Goal: Task Accomplishment & Management: Manage account settings

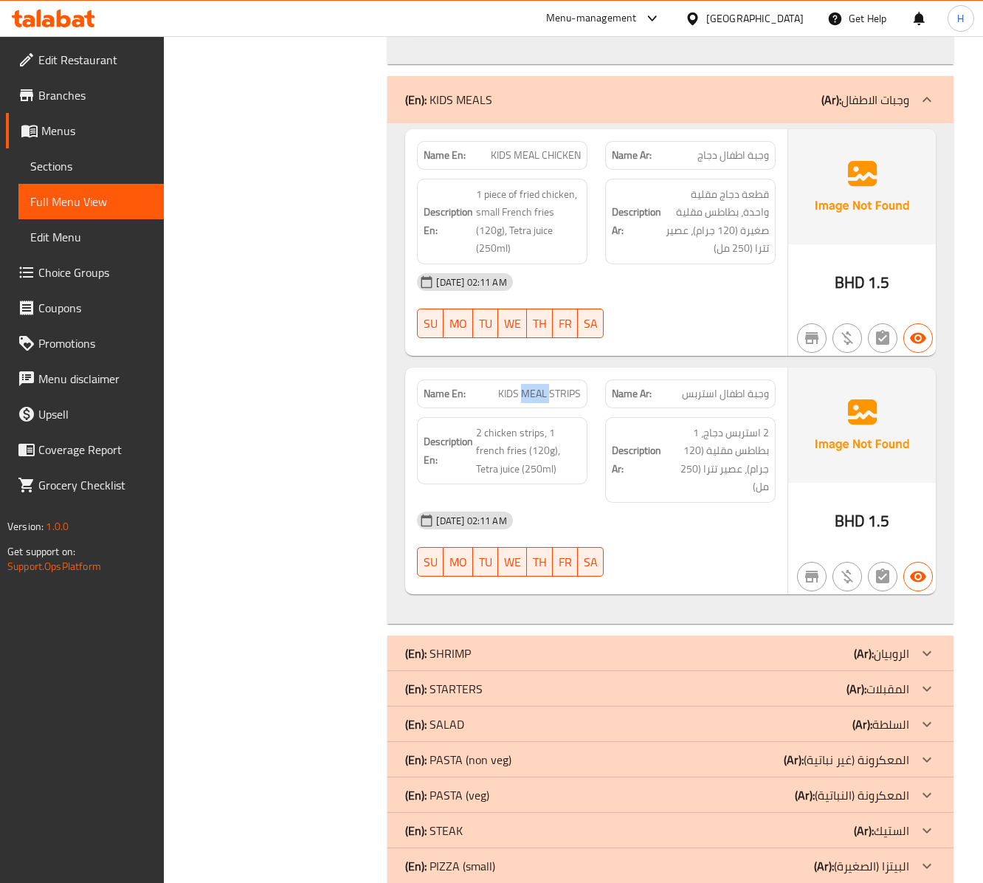
click at [539, 386] on span "KIDS MEAL STRIPS" at bounding box center [539, 393] width 83 height 15
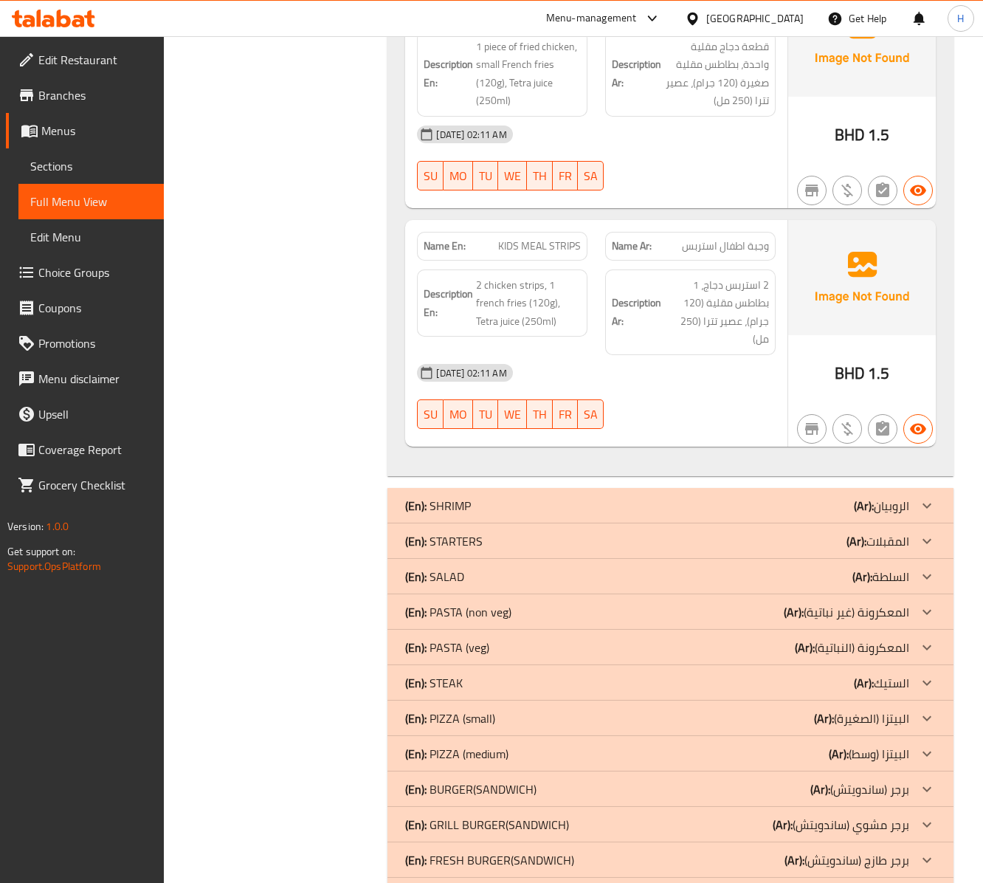
click at [713, 441] on div "(En): SHRIMP (Ar): الروبيان" at bounding box center [656, 506] width 503 height 18
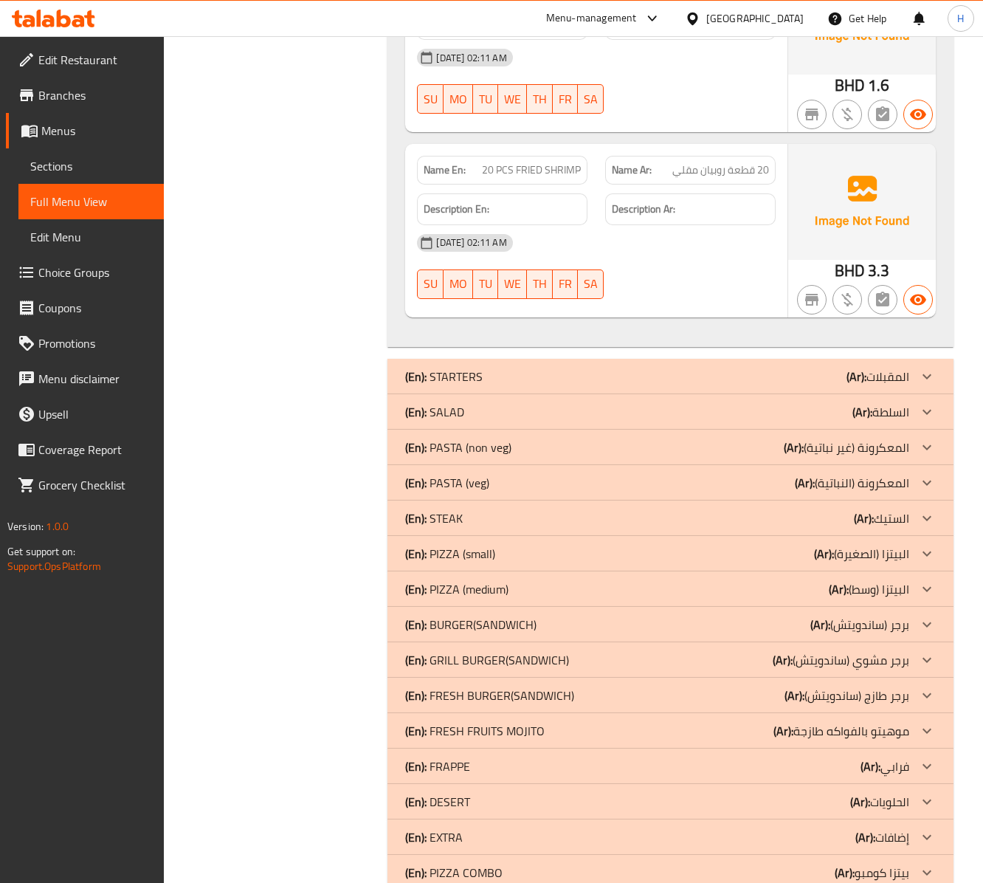
scroll to position [2740, 0]
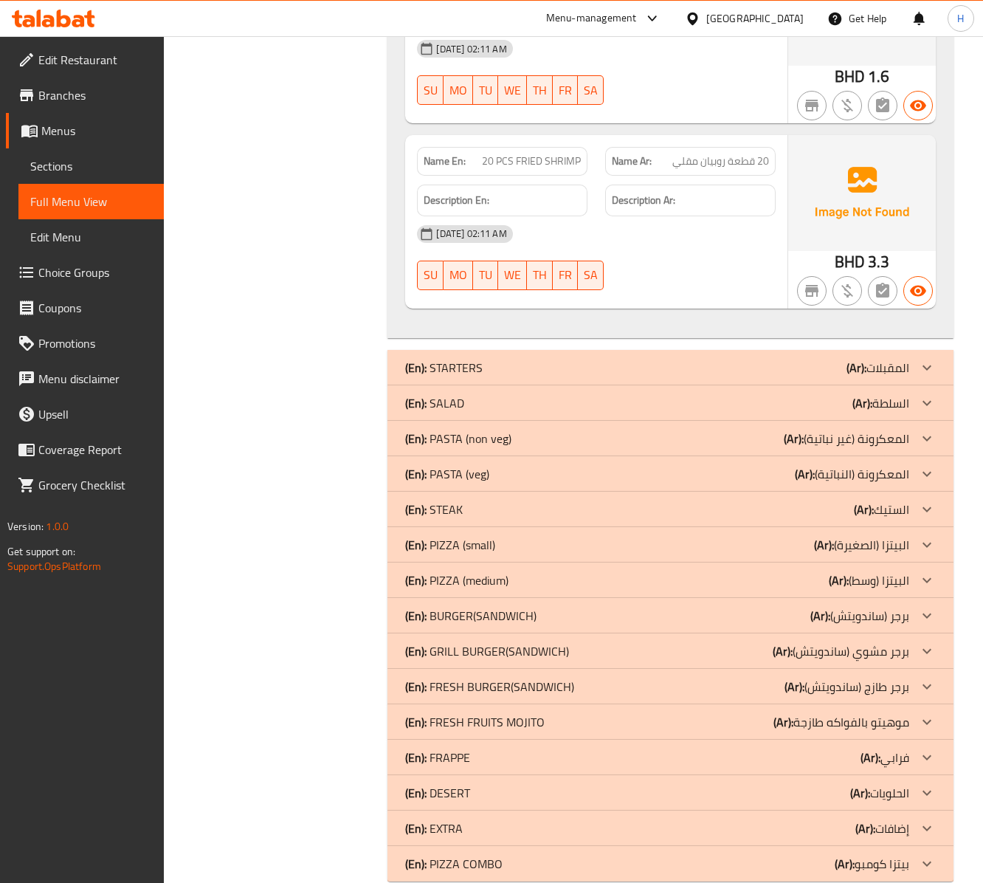
click at [875, 366] on p "(Ar): المقبلات" at bounding box center [878, 368] width 63 height 18
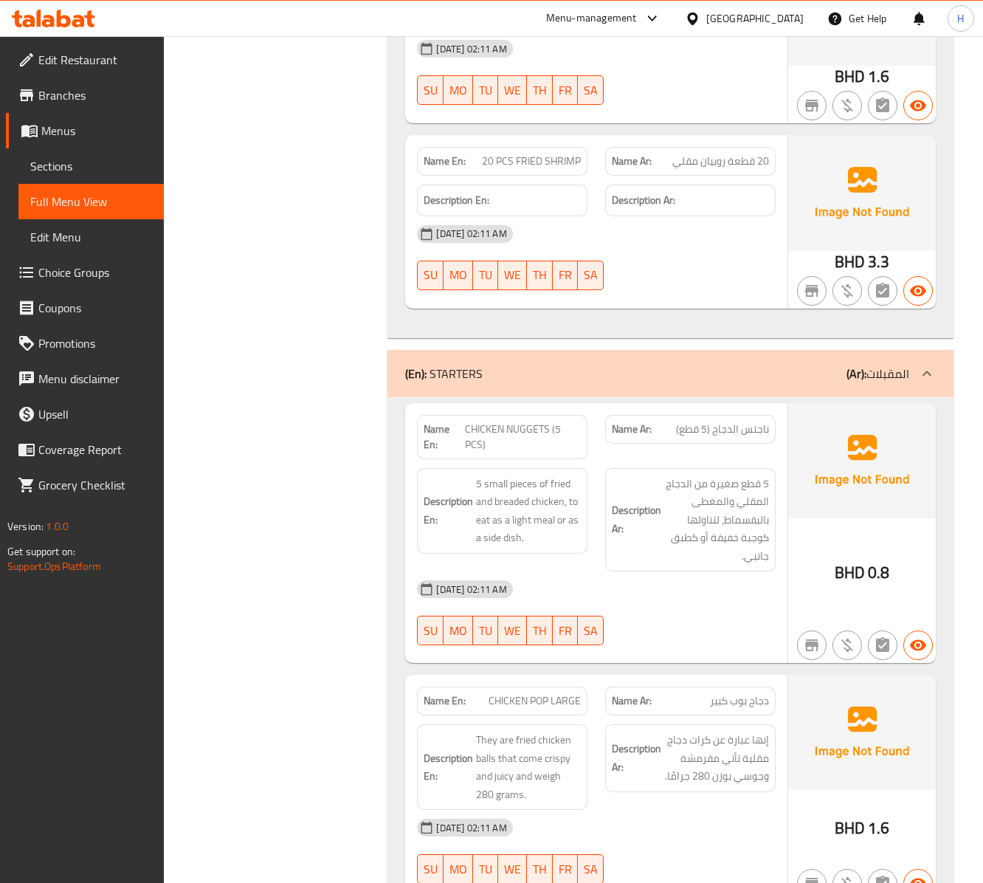
click at [558, 421] on span "CHICKEN NUGGETS (5 PCS)" at bounding box center [523, 436] width 116 height 31
click at [556, 421] on span "CHICKEN NUGGETS (5 PCS)" at bounding box center [523, 436] width 116 height 31
copy span "CHICKEN NUGGETS (5 PCS)"
click at [663, 441] on h6 "Description Ar: 5 قطع صغيرة من الدجاج المقلي والمغطى بالبقسماط، لتناولها كوجبة …" at bounding box center [690, 520] width 157 height 91
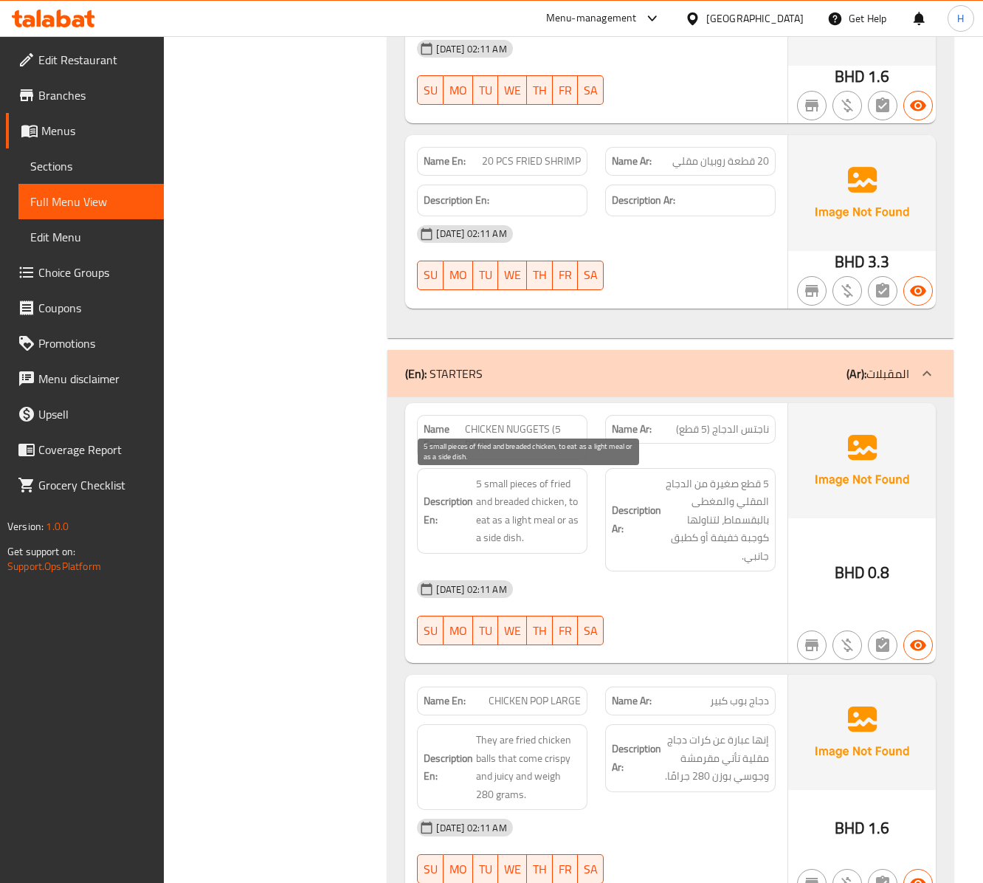
click at [512, 441] on span "5 small pieces of fried and breaded chicken, to eat as a light meal or as a sid…" at bounding box center [528, 511] width 105 height 72
copy span "breaded"
click at [496, 428] on span "CHICKEN NUGGETS (5 PCS)" at bounding box center [523, 436] width 116 height 31
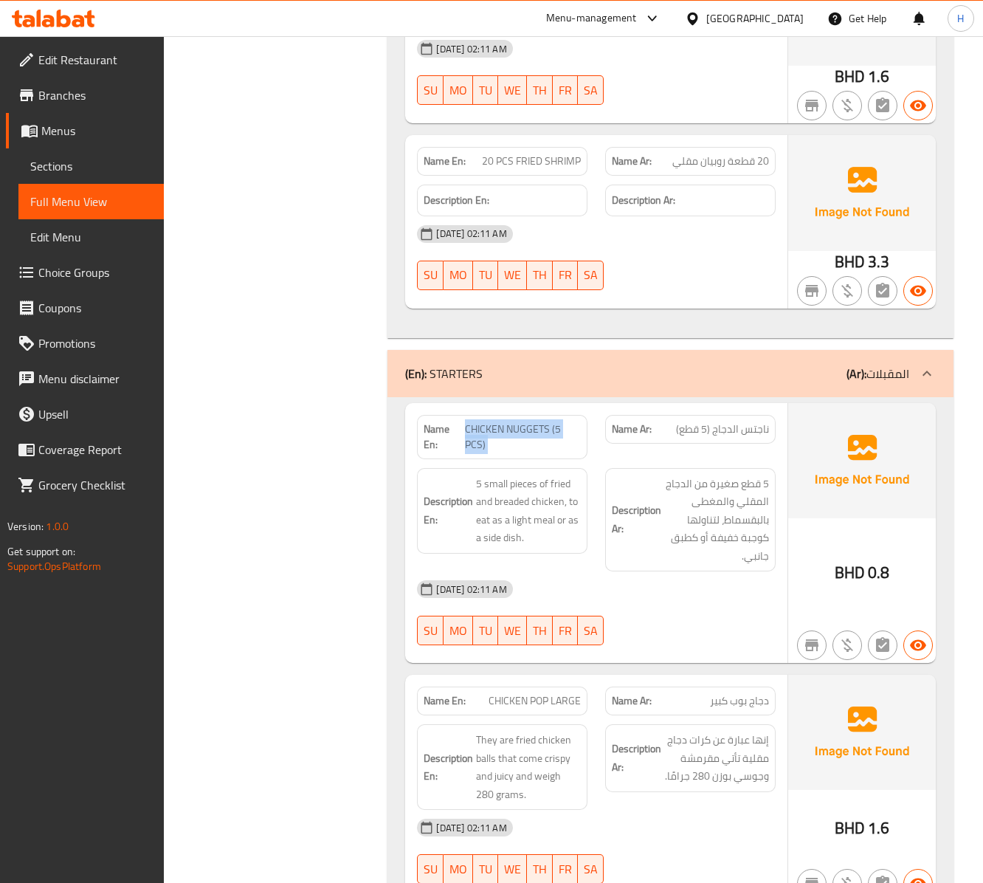
click at [496, 428] on span "CHICKEN NUGGETS (5 PCS)" at bounding box center [523, 436] width 116 height 31
copy span "CHICKEN NUGGETS (5 PCS)"
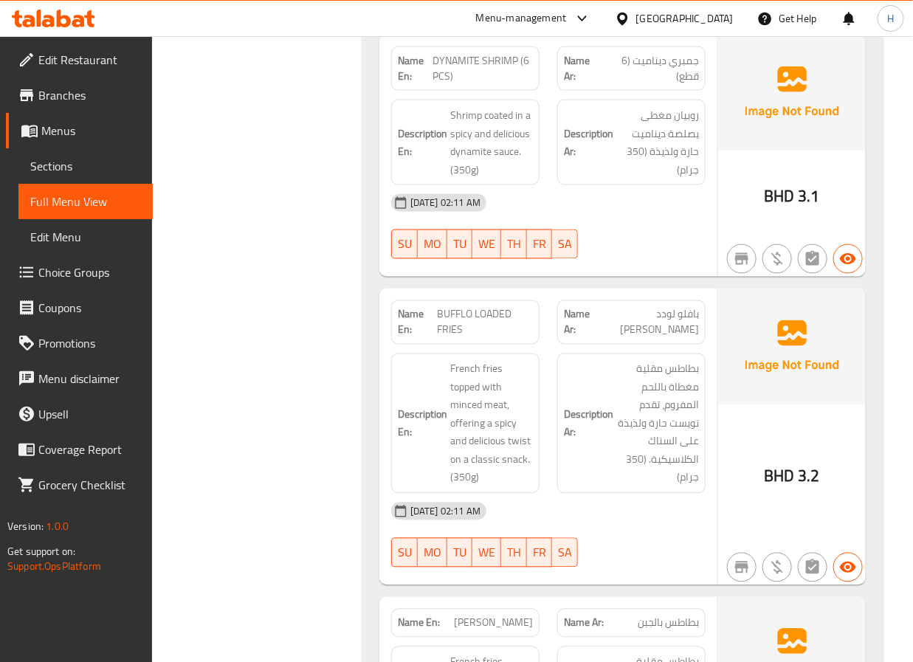
scroll to position [4327, 0]
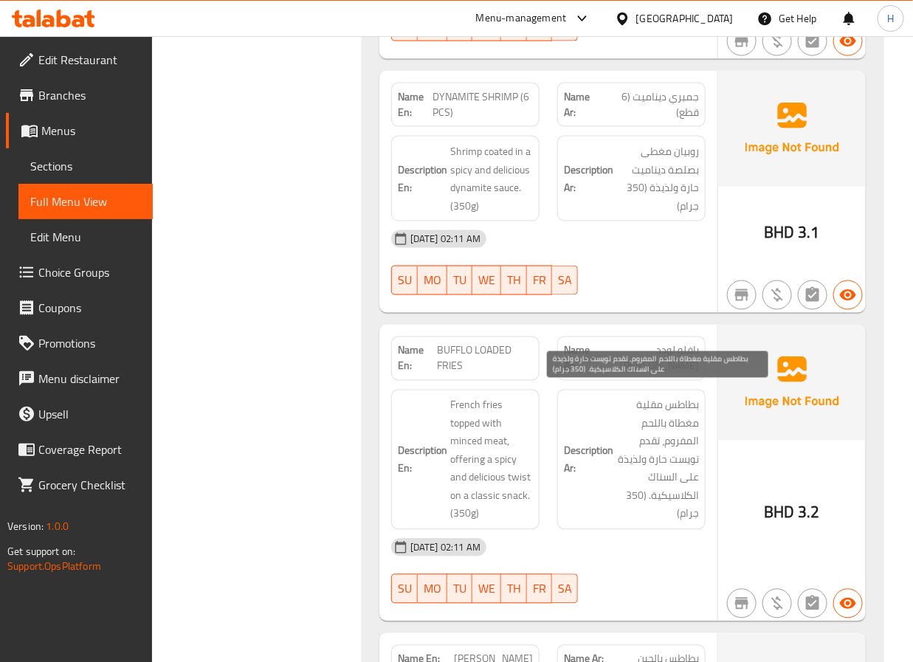
click at [653, 396] on span "بطاطس مقلية مغطاة باللحم المفروم، تقدم تويست حارة ولذيذة على السناك الكلاسيكية.…" at bounding box center [657, 459] width 83 height 127
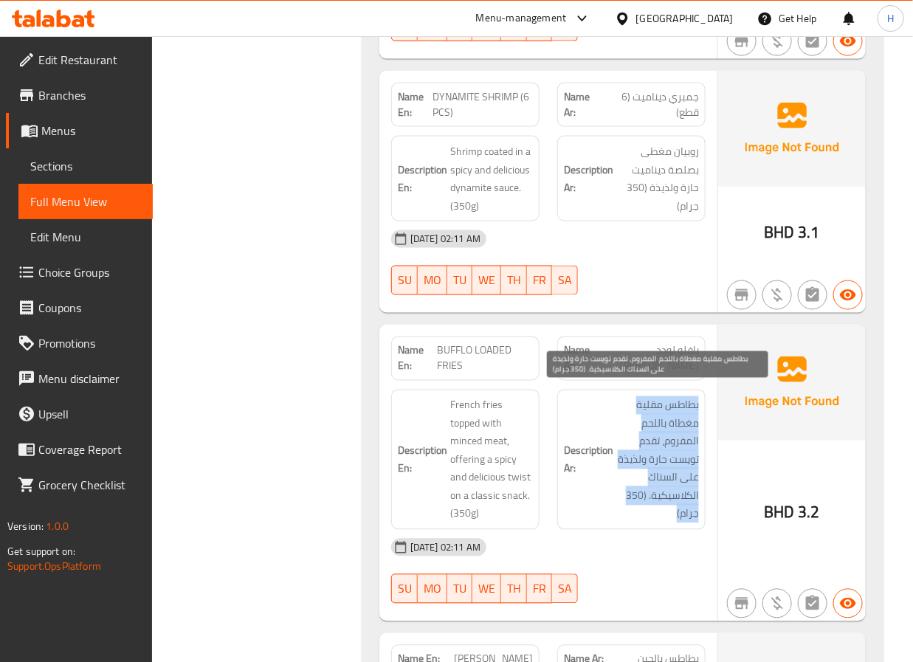
click at [653, 396] on span "بطاطس مقلية مغطاة باللحم المفروم، تقدم تويست حارة ولذيذة على السناك الكلاسيكية.…" at bounding box center [657, 459] width 83 height 127
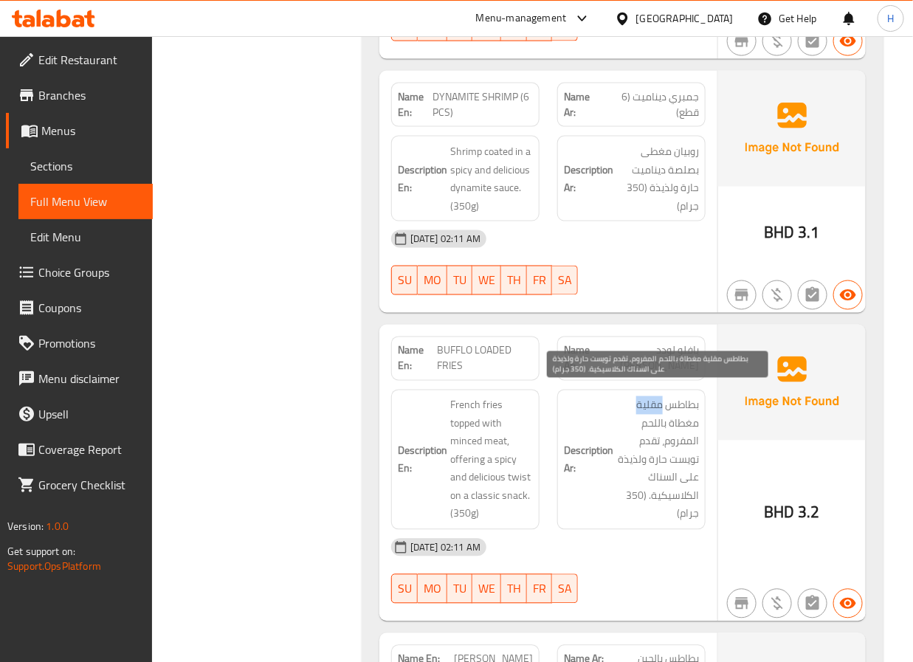
click at [653, 396] on span "بطاطس مقلية مغطاة باللحم المفروم، تقدم تويست حارة ولذيذة على السناك الكلاسيكية.…" at bounding box center [657, 459] width 83 height 127
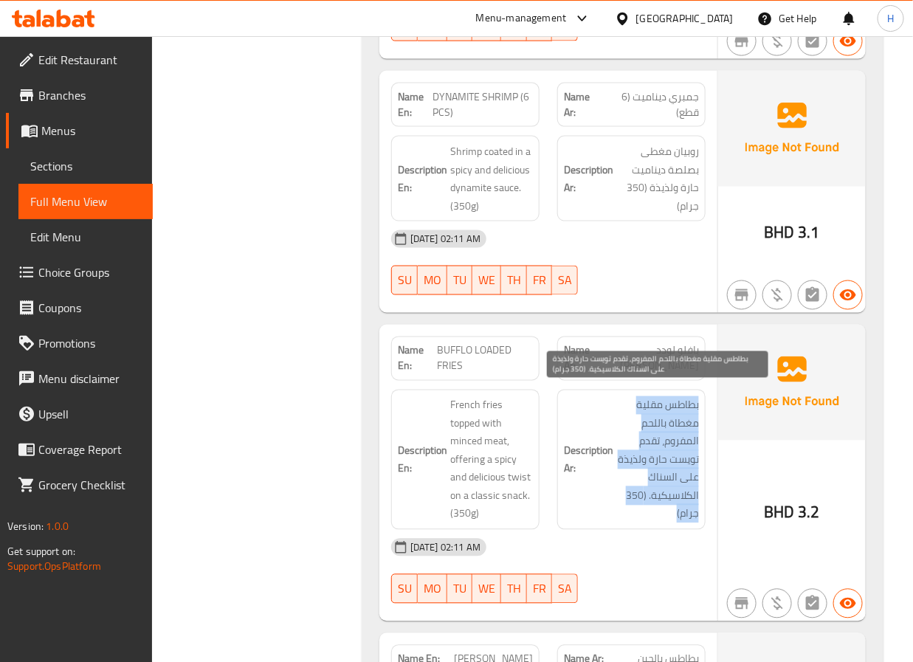
click at [653, 396] on span "بطاطس مقلية مغطاة باللحم المفروم، تقدم تويست حارة ولذيذة على السناك الكلاسيكية.…" at bounding box center [657, 459] width 83 height 127
click at [641, 396] on span "بطاطس مقلية مغطاة باللحم المفروم، تقدم تويست حارة ولذيذة على السناك الكلاسيكية.…" at bounding box center [657, 459] width 83 height 127
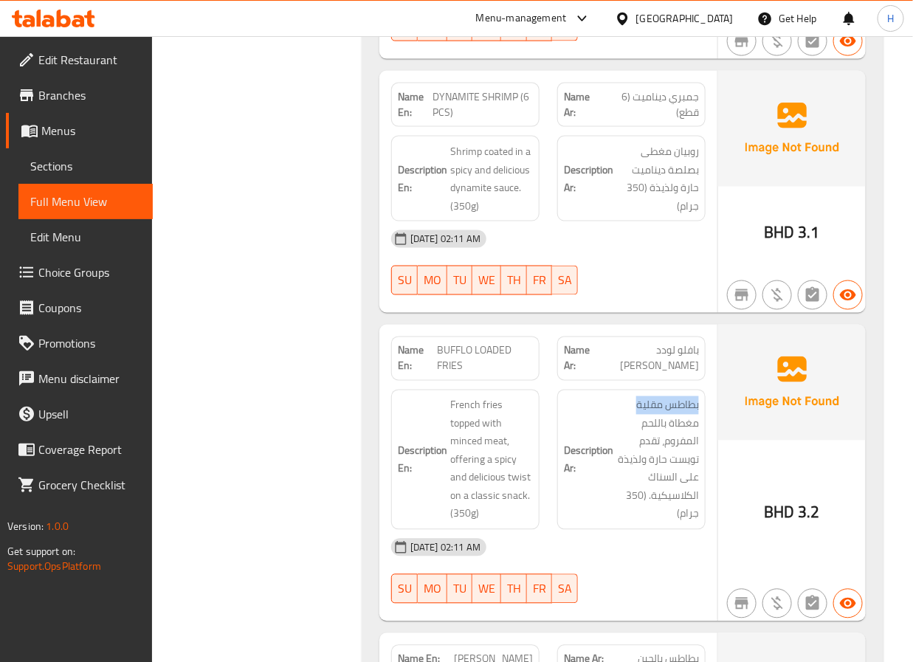
drag, startPoint x: 632, startPoint y: 390, endPoint x: 703, endPoint y: 401, distance: 71.6
click at [703, 401] on div "Description Ar: بطاطس مقلية مغطاة باللحم المفروم، تقدم تويست حارة ولذيذة على ال…" at bounding box center [631, 460] width 148 height 140
copy span "بطاطس مقلية"
click at [476, 346] on span "BUFFLO LOADED FRIES" at bounding box center [485, 358] width 96 height 31
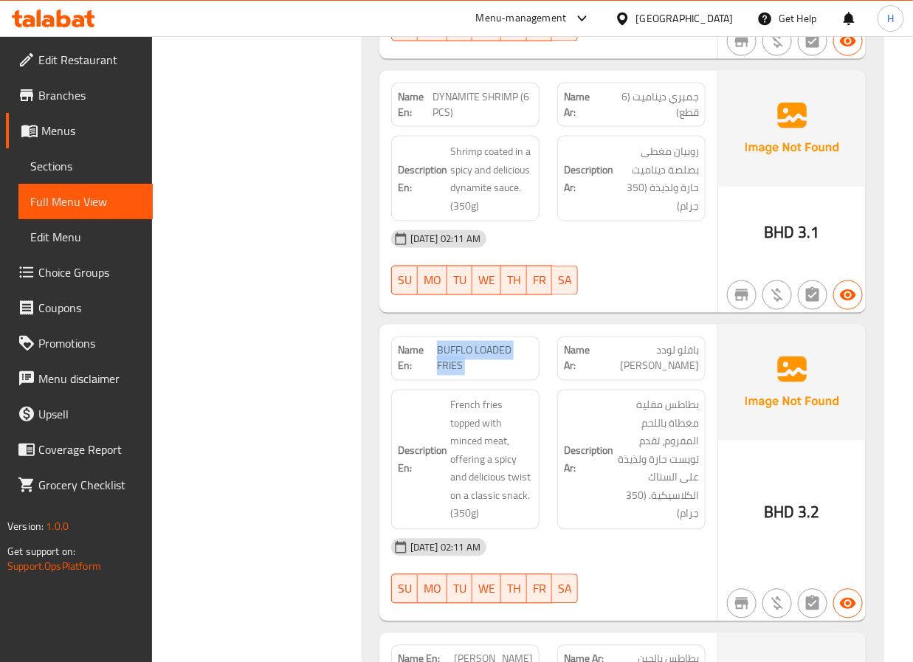
click at [476, 346] on span "BUFFLO LOADED FRIES" at bounding box center [485, 358] width 96 height 31
copy span "BUFFLO LOADED FRIES"
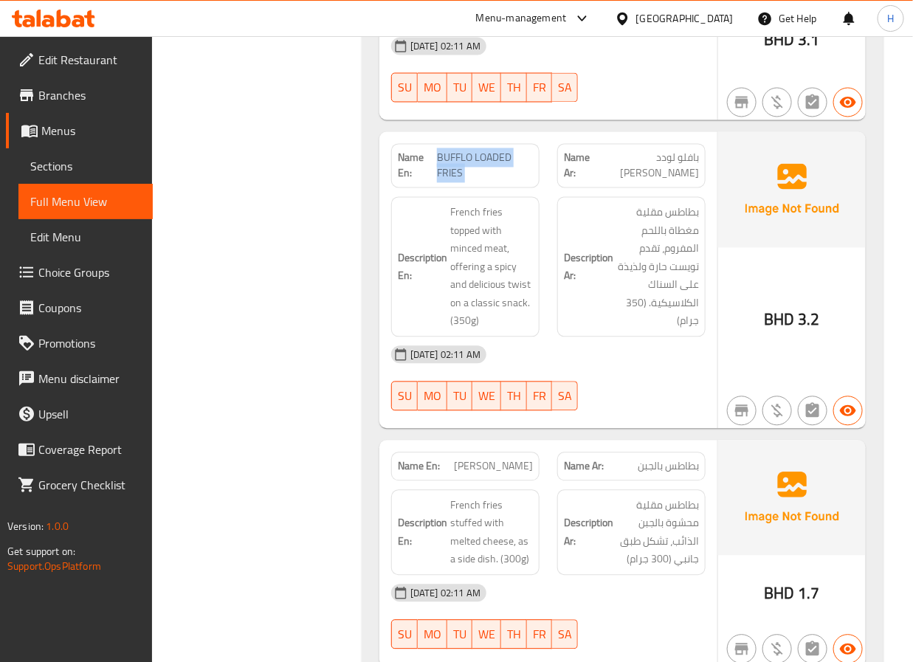
scroll to position [4659, 0]
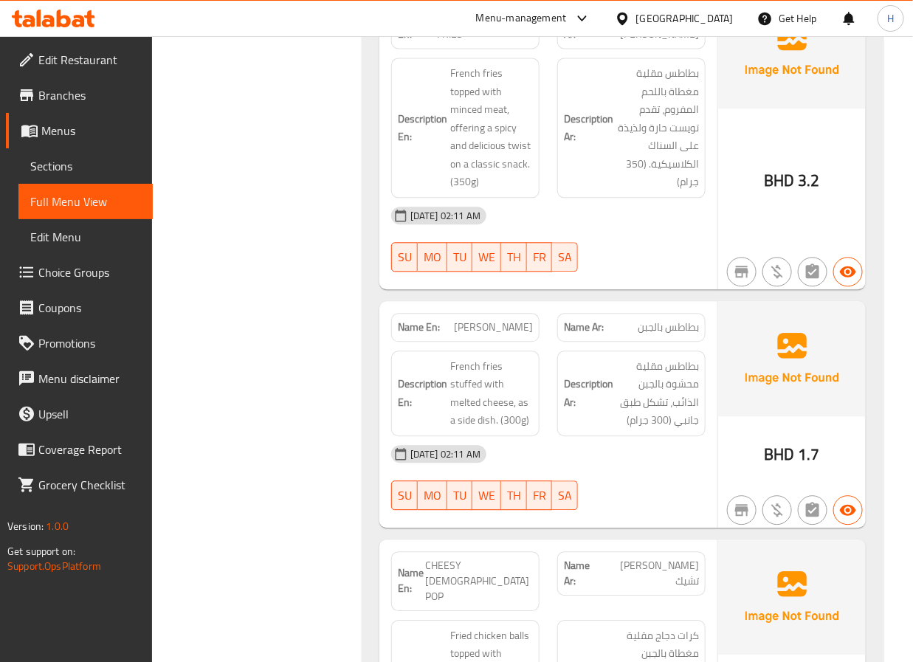
click at [509, 320] on span "[PERSON_NAME]" at bounding box center [493, 327] width 79 height 15
copy span "[PERSON_NAME]"
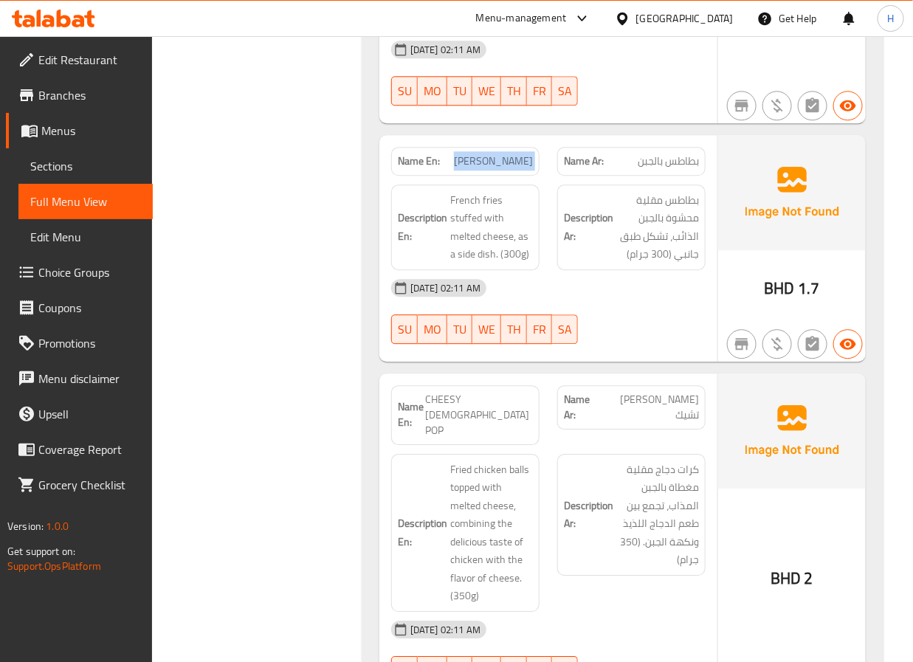
scroll to position [4880, 0]
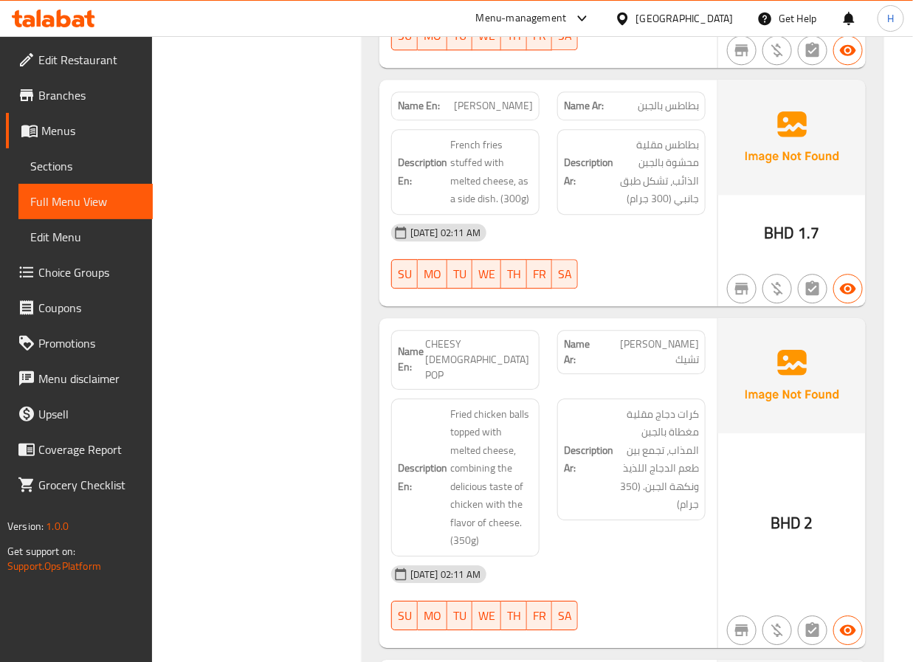
click at [672, 441] on div "Description Ar: كرات دجاج مقلية مغطاة بالجبن المذاب، تجمع بين طعم الدجاج اللذيذ…" at bounding box center [631, 478] width 166 height 176
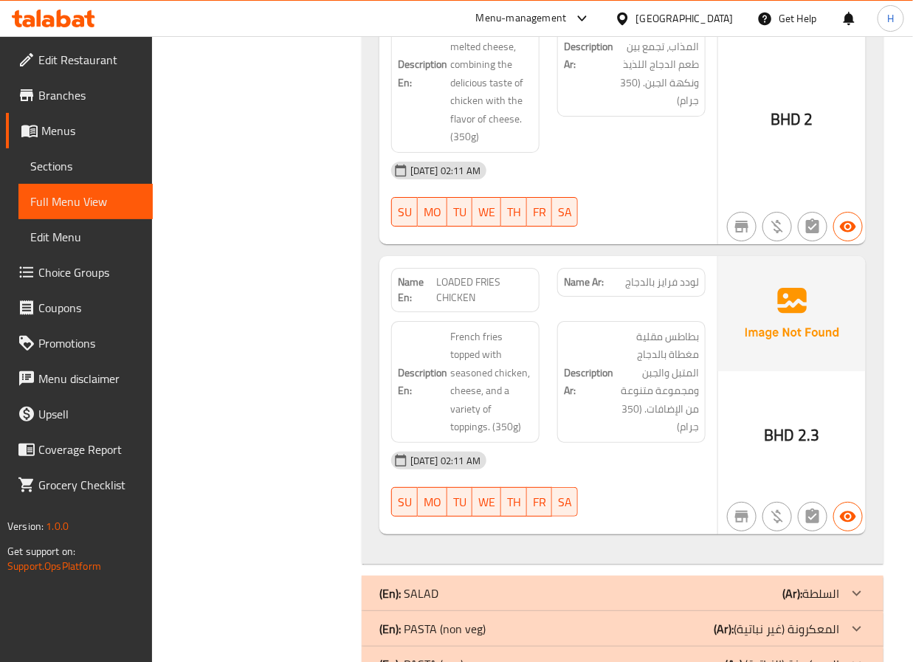
scroll to position [5323, 0]
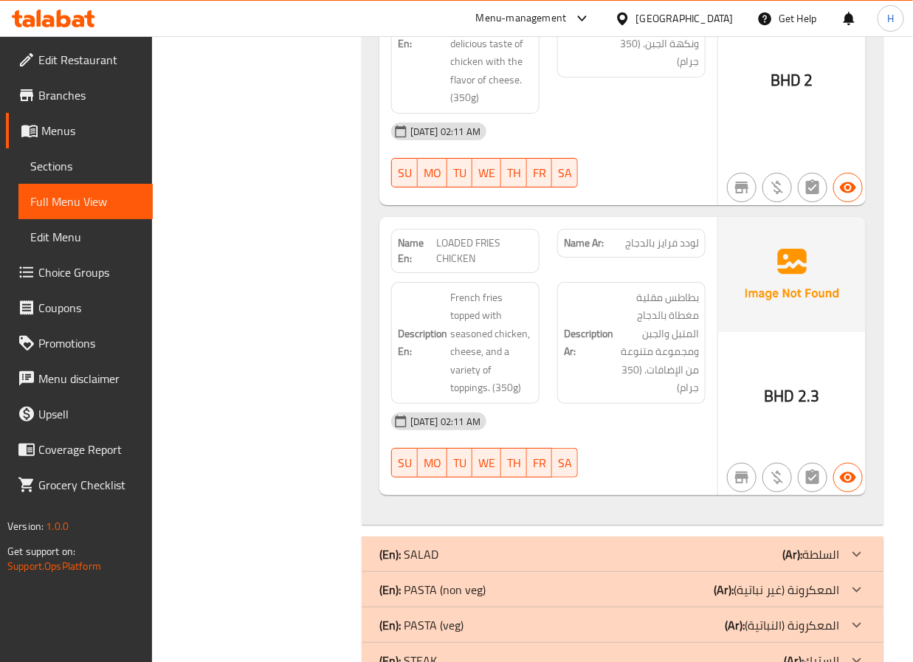
click at [477, 235] on span "LOADED FRIES CHICKEN" at bounding box center [484, 250] width 97 height 31
click at [680, 289] on span "بطاطس مقلية مغطاة بالدجاج المتبل والجبن ومجموعة متنوعة من الإضافات. (350 جرام)" at bounding box center [657, 343] width 83 height 108
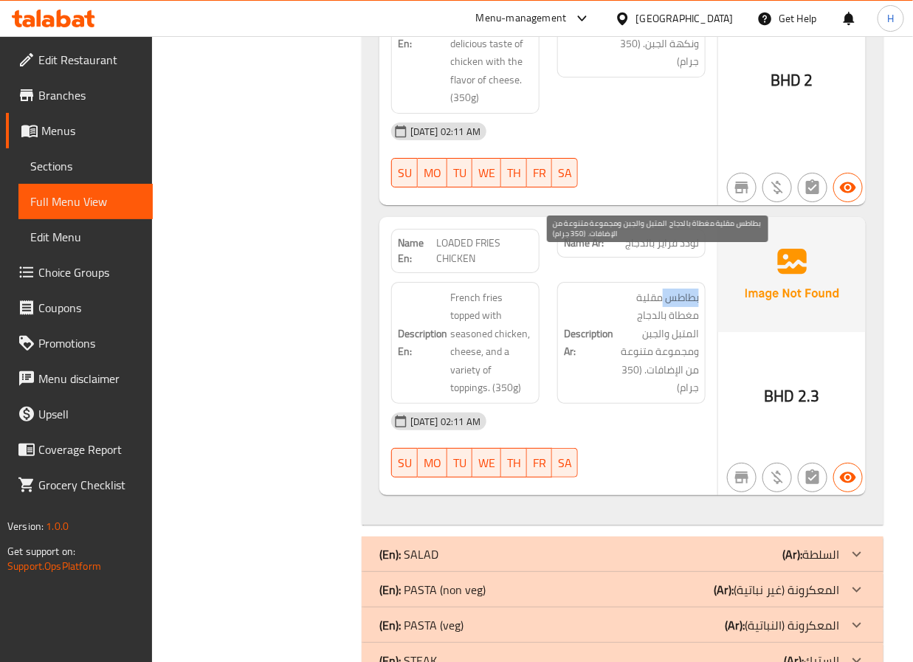
click at [680, 289] on span "بطاطس مقلية مغطاة بالدجاج المتبل والجبن ومجموعة متنوعة من الإضافات. (350 جرام)" at bounding box center [657, 343] width 83 height 108
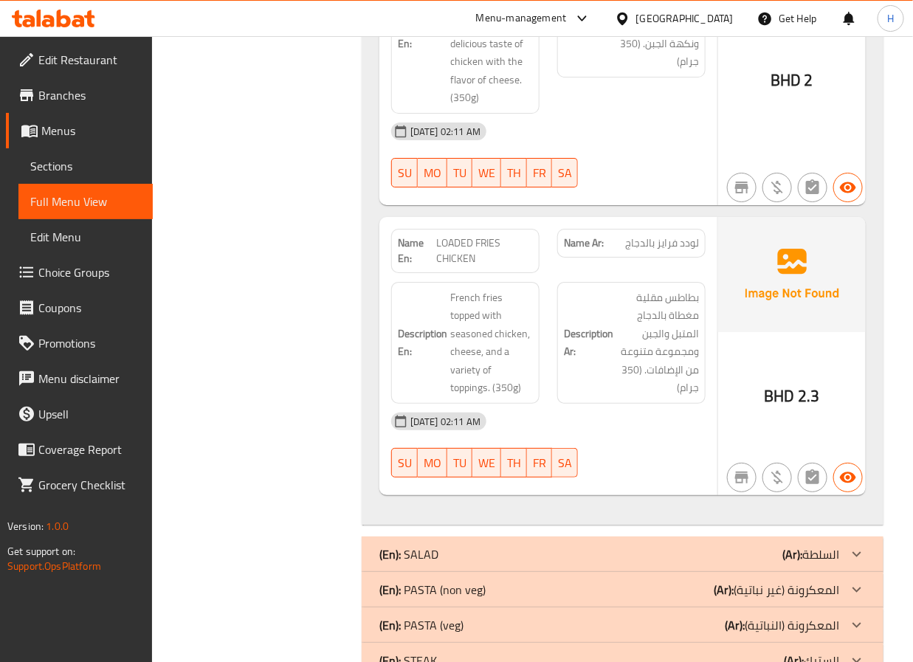
click at [466, 235] on span "LOADED FRIES CHICKEN" at bounding box center [484, 250] width 97 height 31
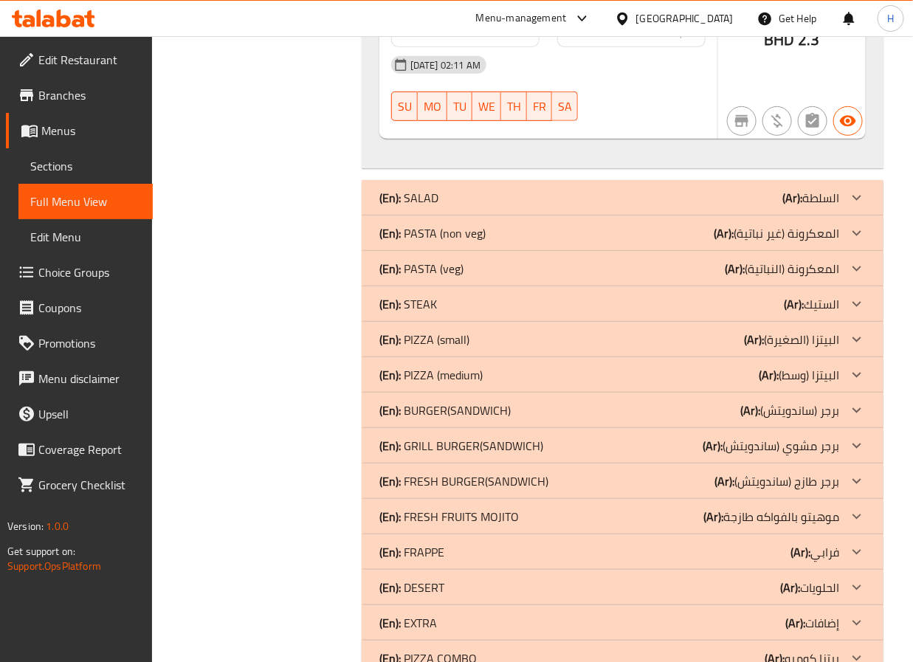
scroll to position [5687, 0]
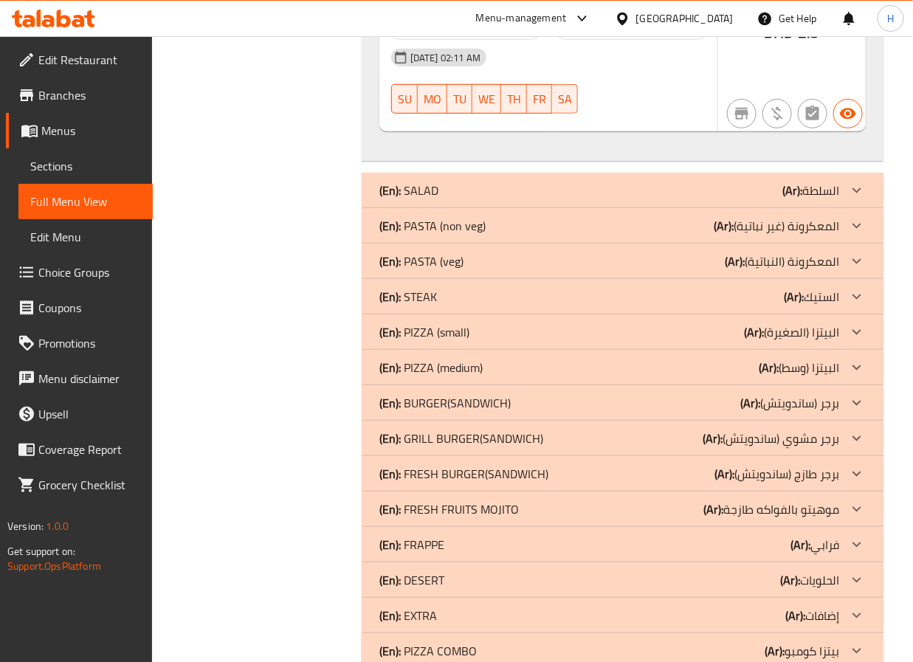
click at [859, 187] on icon at bounding box center [856, 189] width 9 height 5
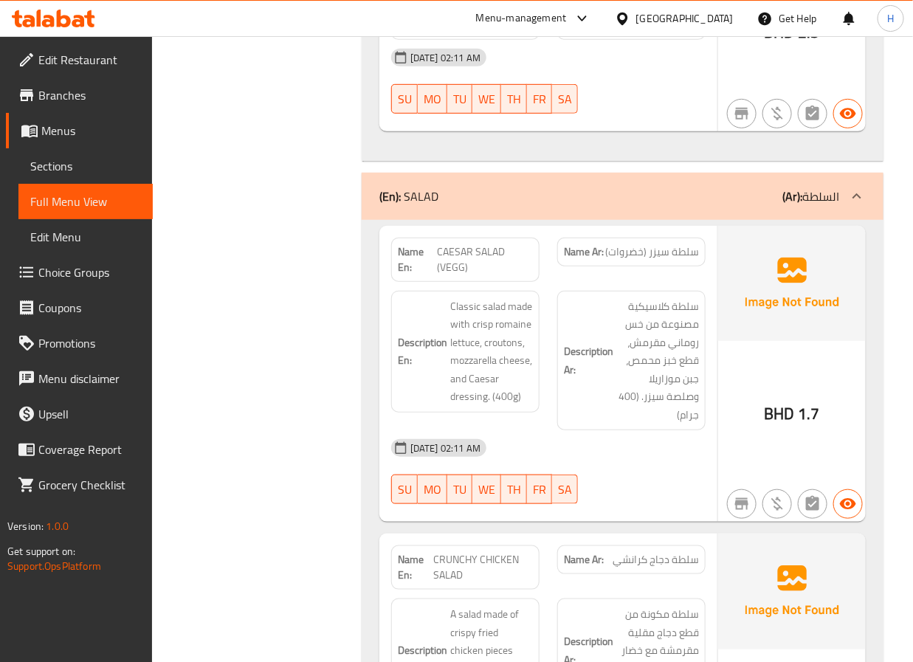
click at [485, 244] on span "CAESAR SALAD (VEGG)" at bounding box center [485, 259] width 95 height 31
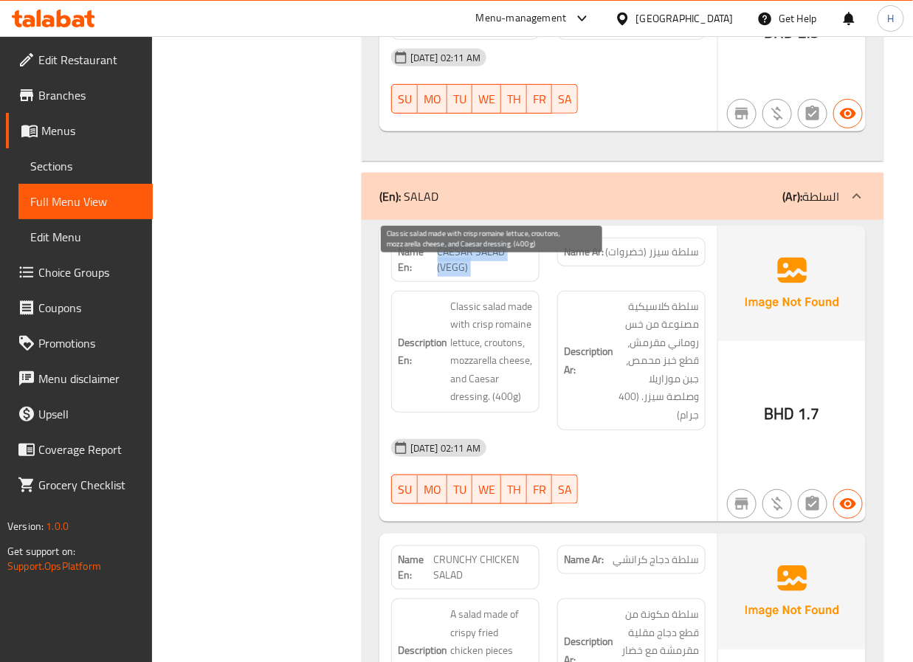
copy span "CAESAR SALAD (VEGG)"
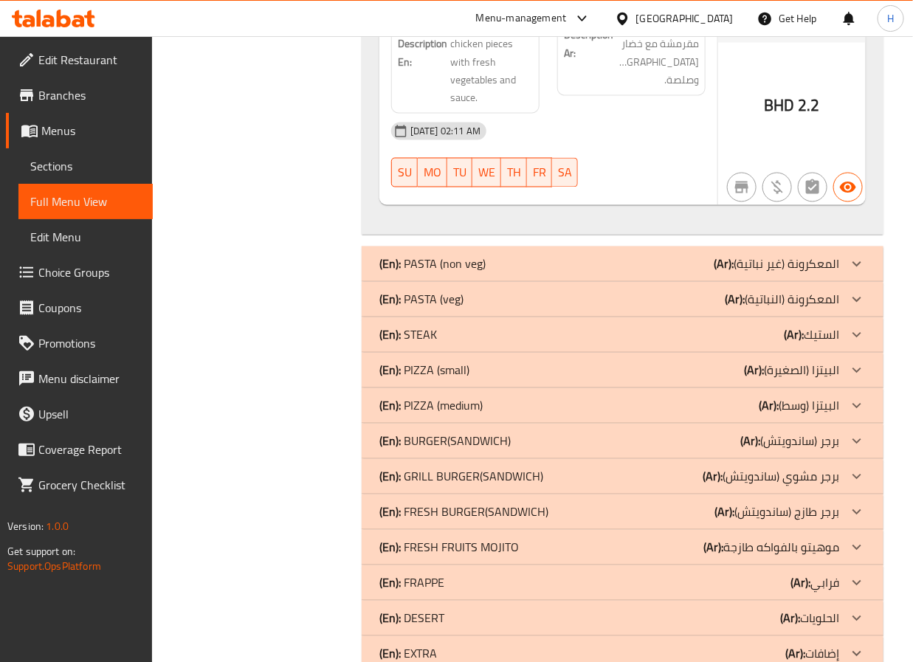
scroll to position [6317, 0]
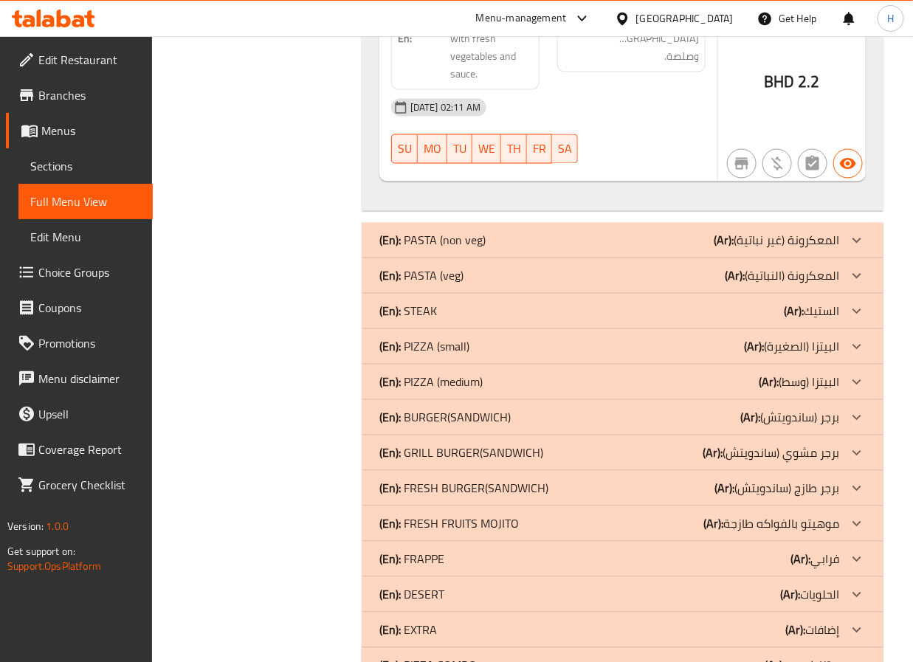
drag, startPoint x: 664, startPoint y: 180, endPoint x: 671, endPoint y: 196, distance: 16.9
click at [664, 232] on div "(En): PASTA (non veg) (Ar): المعكرونة (غير نباتية)" at bounding box center [609, 241] width 460 height 18
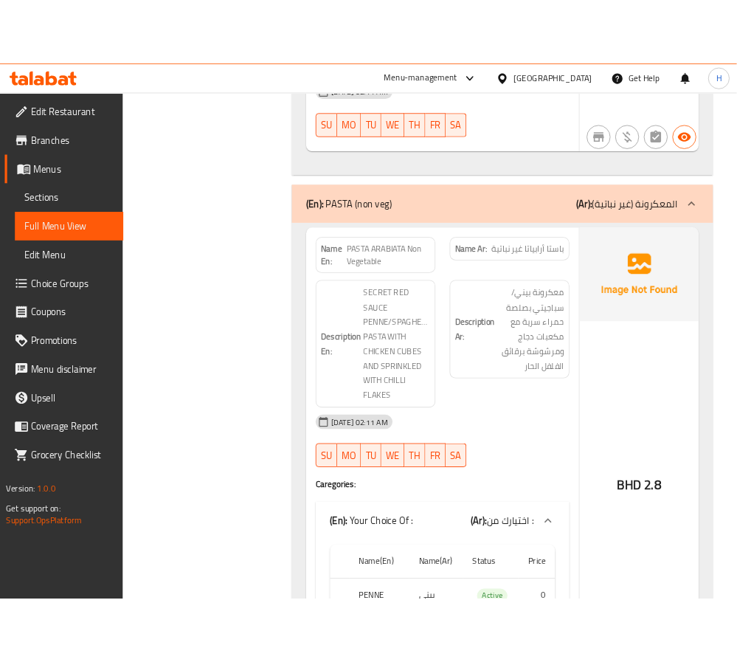
scroll to position [6428, 0]
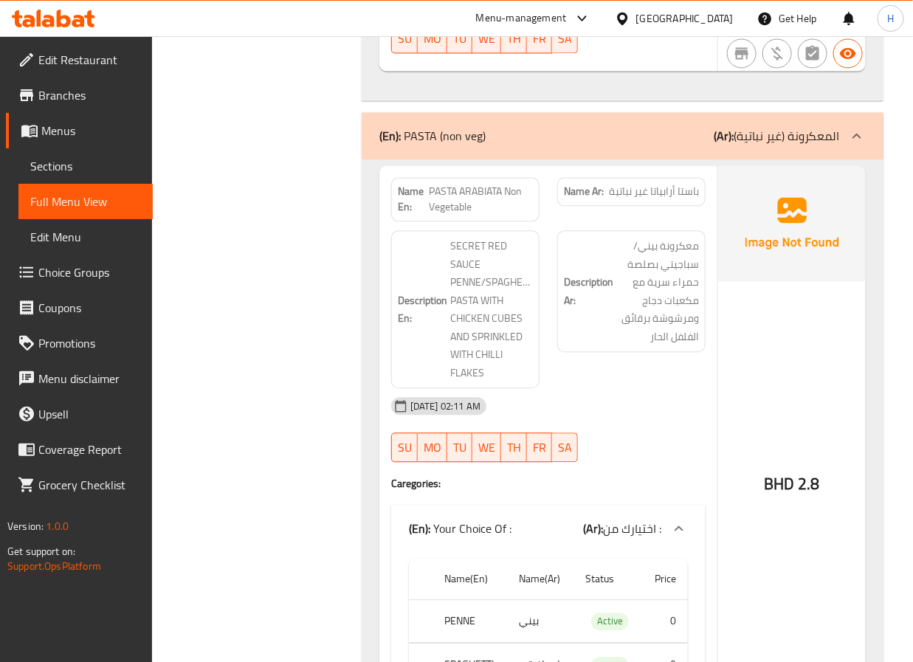
click at [534, 388] on div "[DATE] 02:11 AM" at bounding box center [548, 405] width 332 height 35
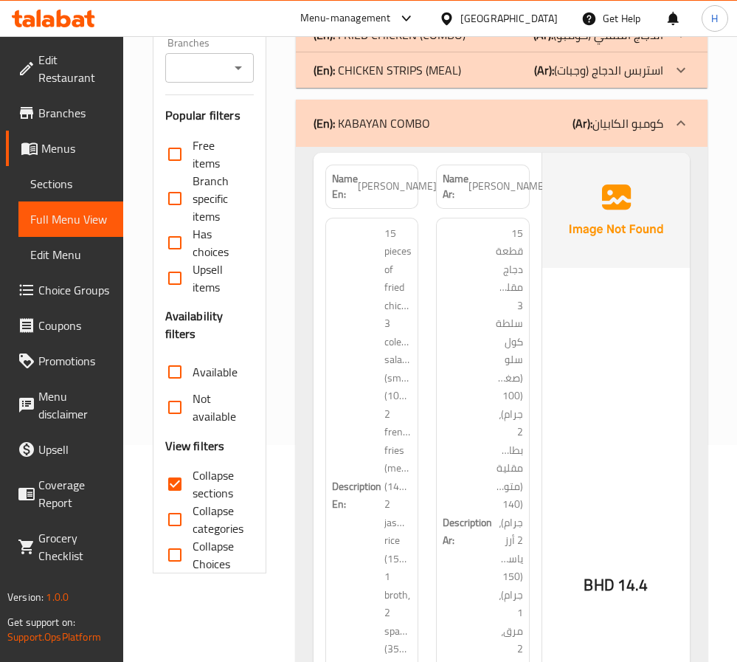
scroll to position [221, 0]
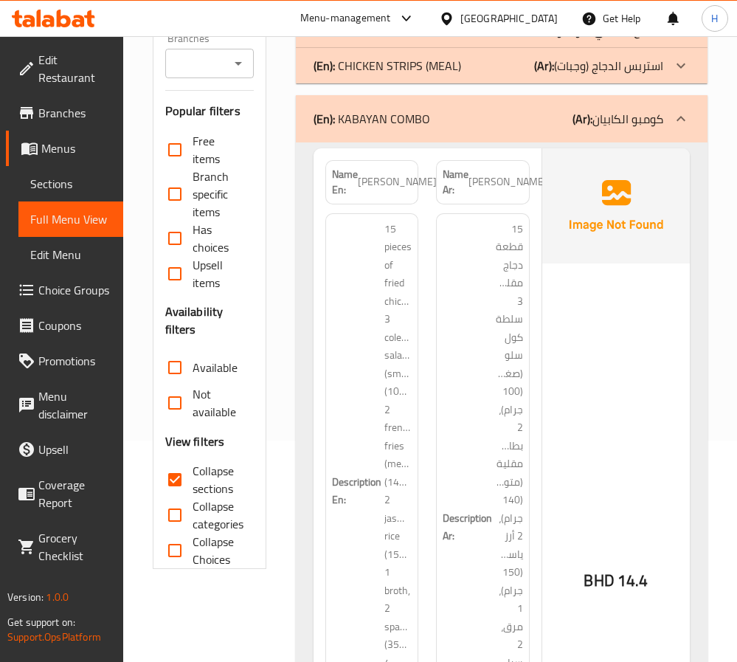
click at [177, 441] on input "Collapse sections" at bounding box center [174, 479] width 35 height 35
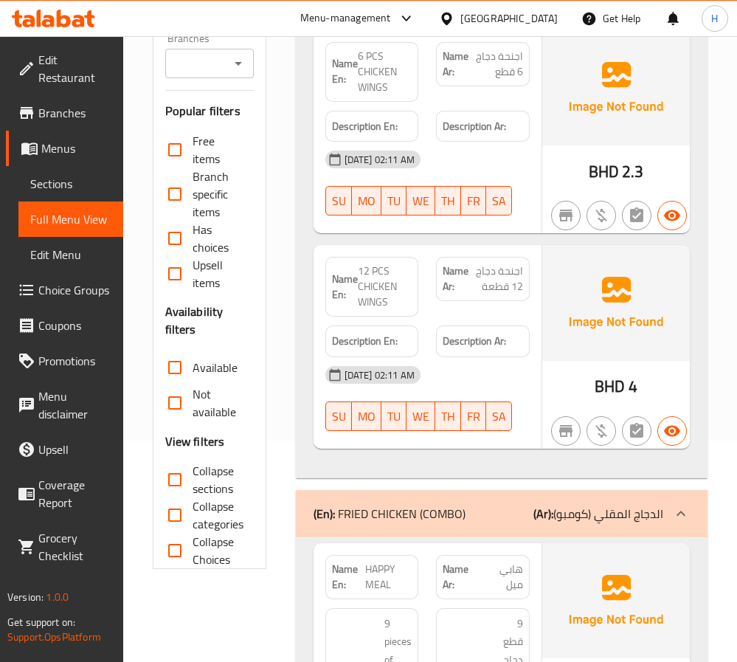
click at [177, 441] on input "Collapse sections" at bounding box center [174, 479] width 35 height 35
checkbox input "true"
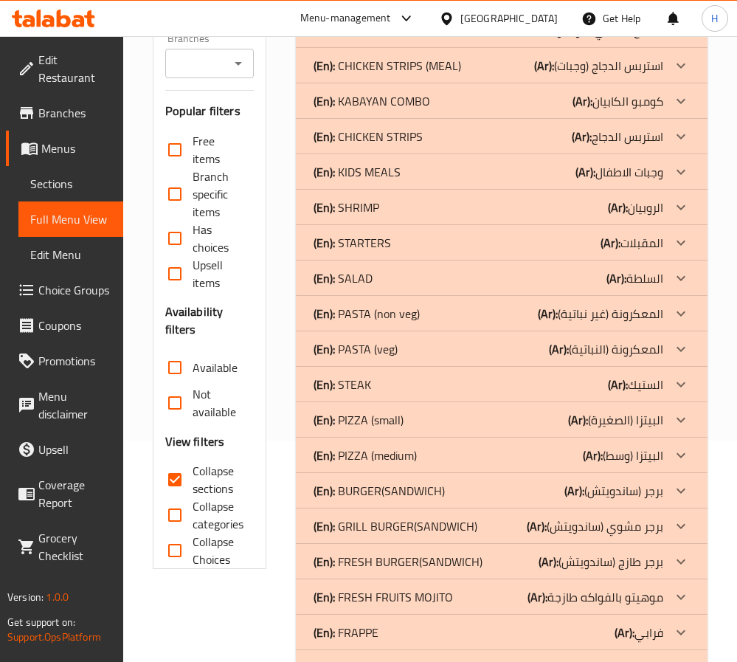
click at [600, 358] on p "(Ar): المعكرونة (النباتية)" at bounding box center [606, 349] width 114 height 18
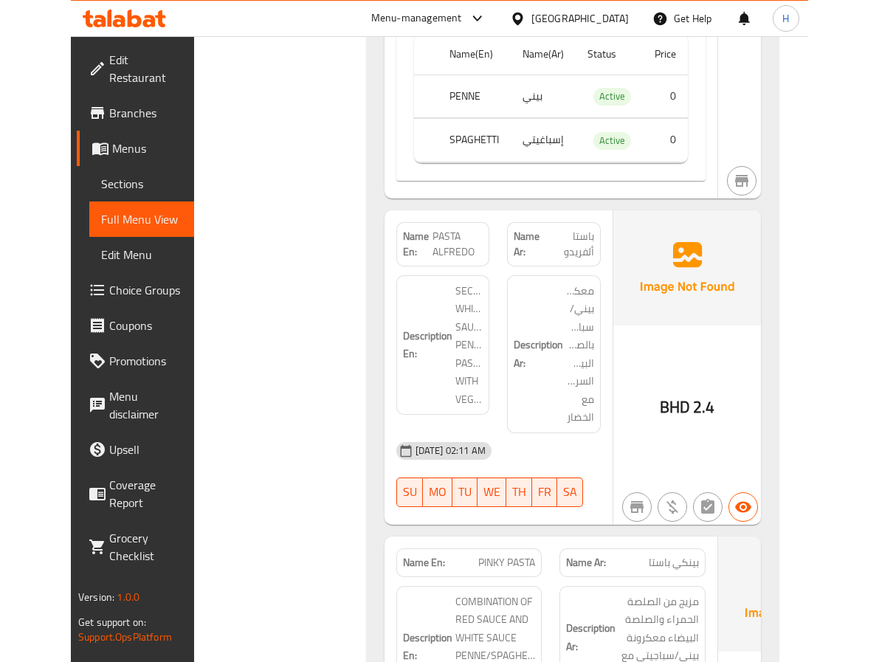
scroll to position [996, 0]
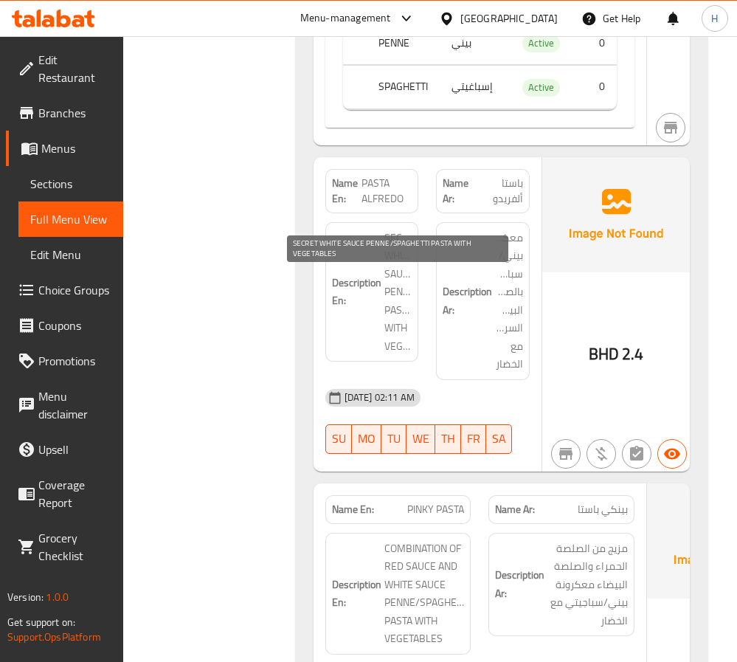
click at [394, 309] on span "SECRET WHITE SAUCE PENNE/SPAGHETTI PASTA WITH VEGETABLES" at bounding box center [399, 292] width 28 height 127
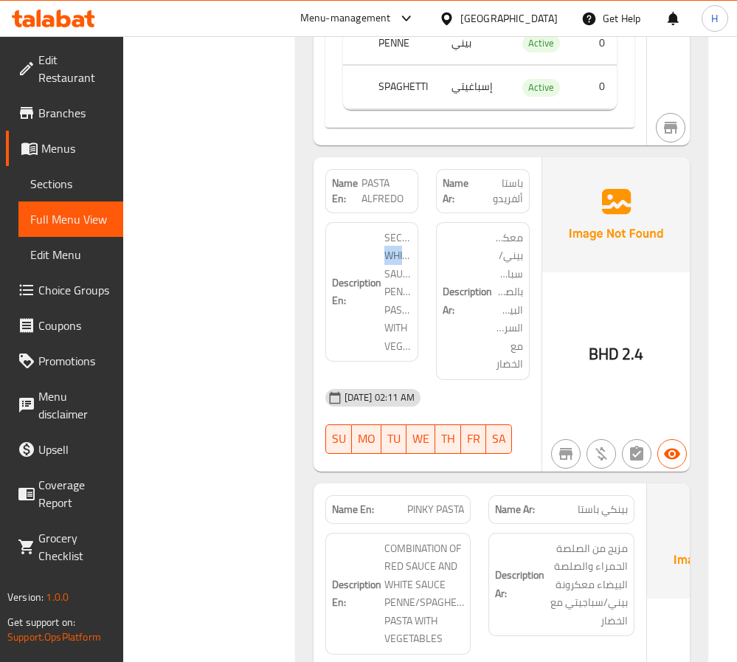
click at [385, 309] on div at bounding box center [385, 309] width 0 height 0
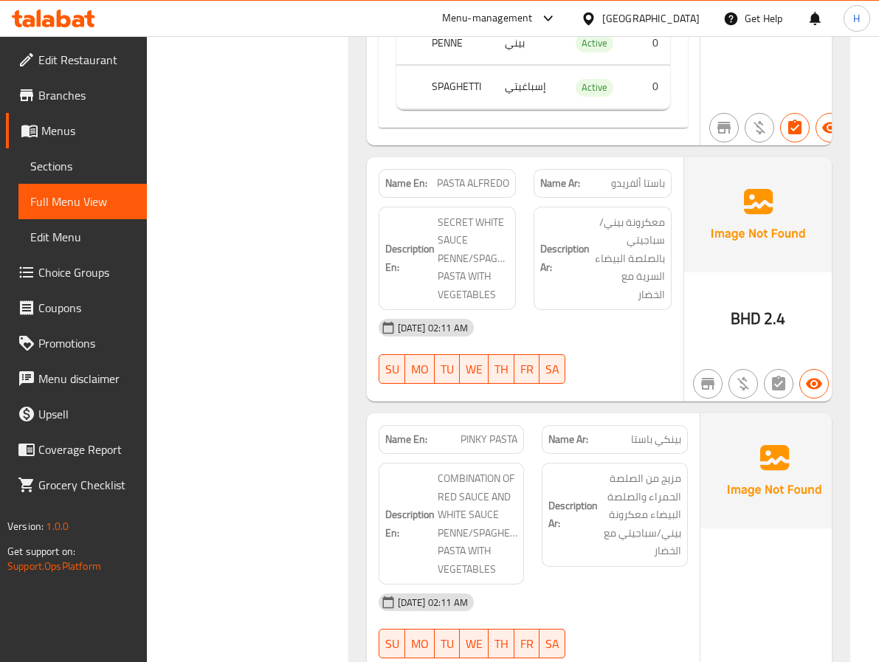
click at [450, 191] on span "PASTA ALFREDO" at bounding box center [473, 183] width 72 height 15
copy span "PASTA ALFREDO"
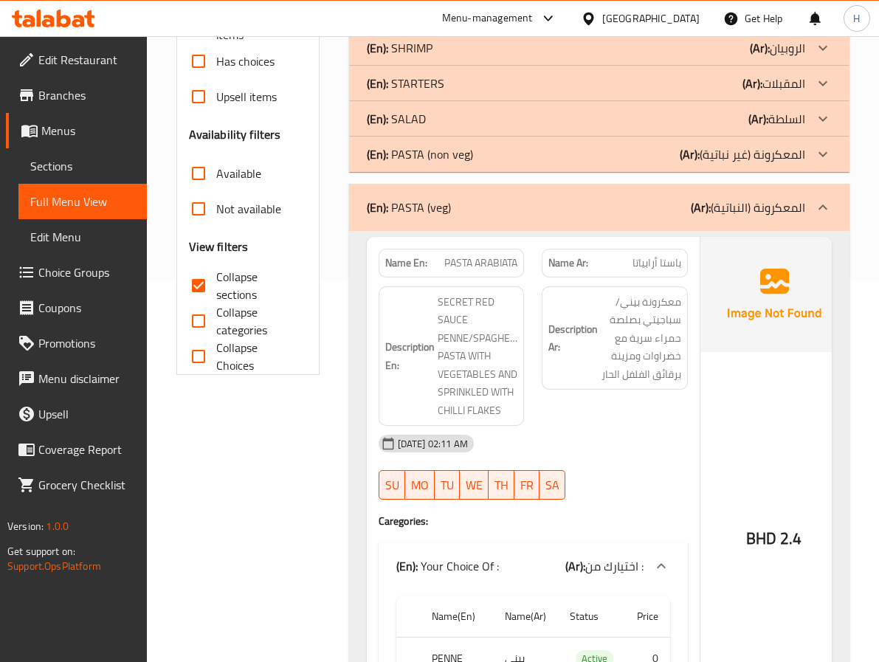
scroll to position [221, 0]
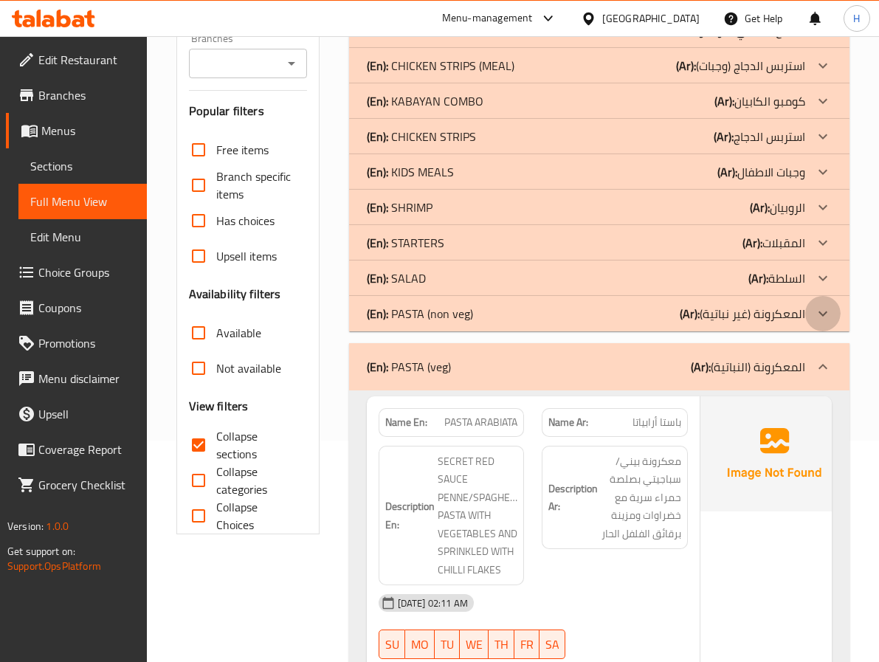
click at [824, 312] on icon at bounding box center [823, 314] width 18 height 18
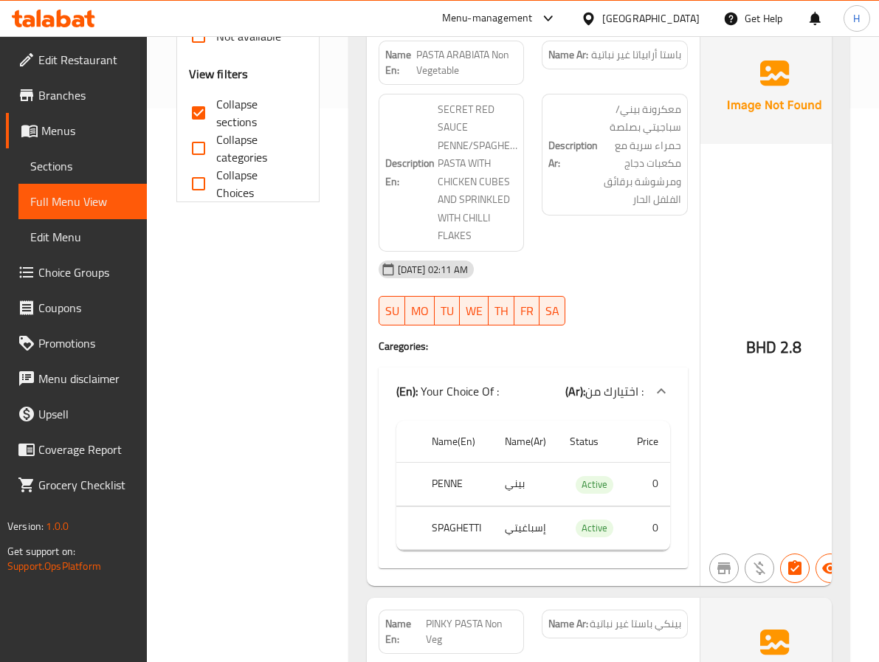
scroll to position [332, 0]
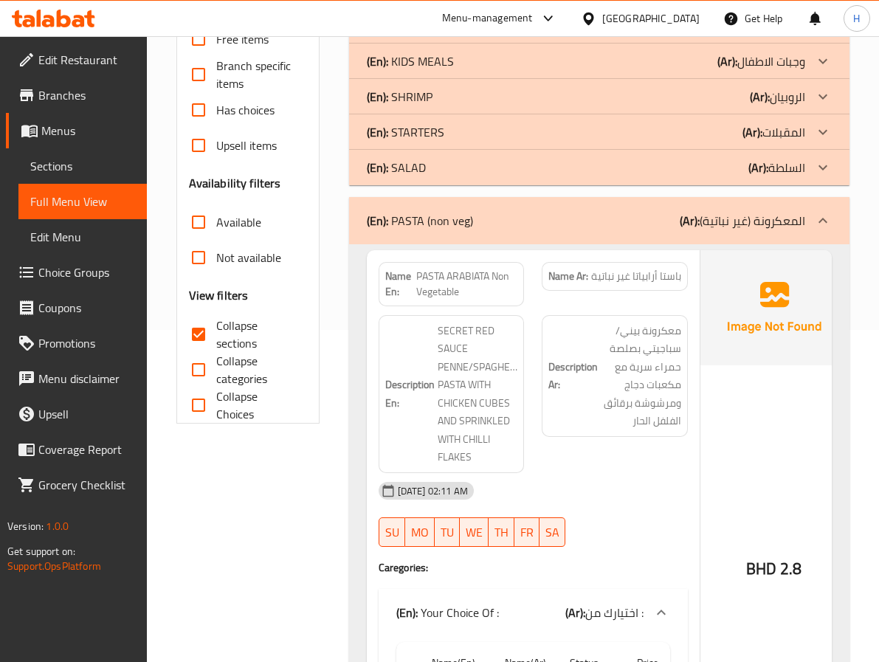
click at [818, 221] on icon at bounding box center [823, 221] width 18 height 18
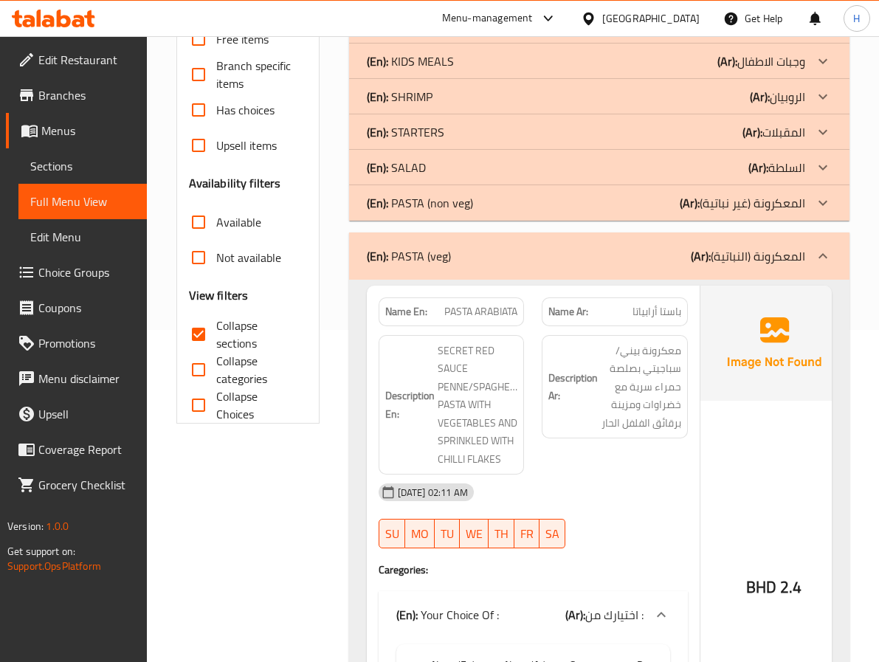
click at [817, 249] on icon at bounding box center [823, 256] width 18 height 18
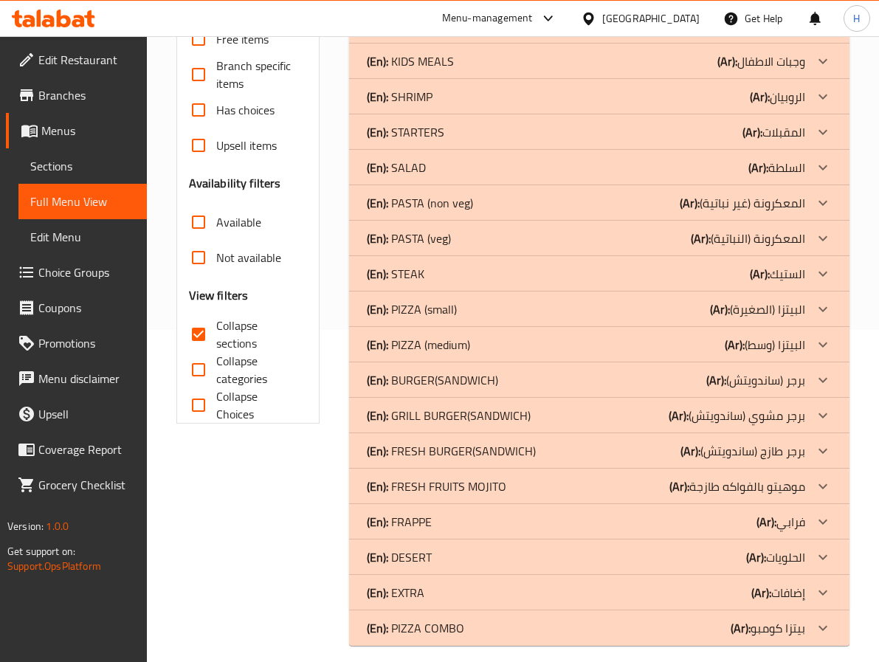
click at [767, 210] on p "(Ar): المعكرونة (غير نباتية)" at bounding box center [742, 203] width 125 height 18
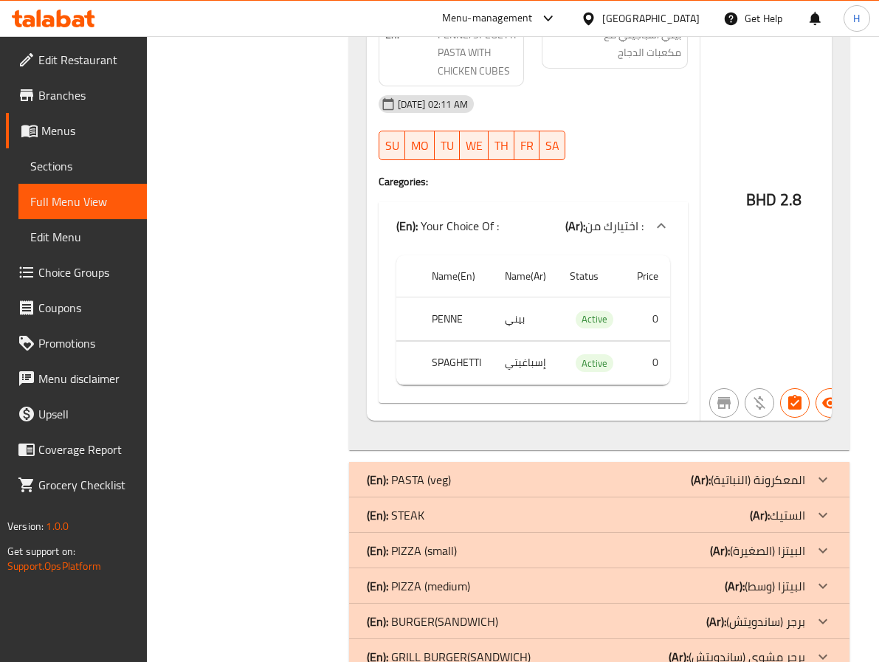
scroll to position [1218, 0]
